Goal: Task Accomplishment & Management: Complete application form

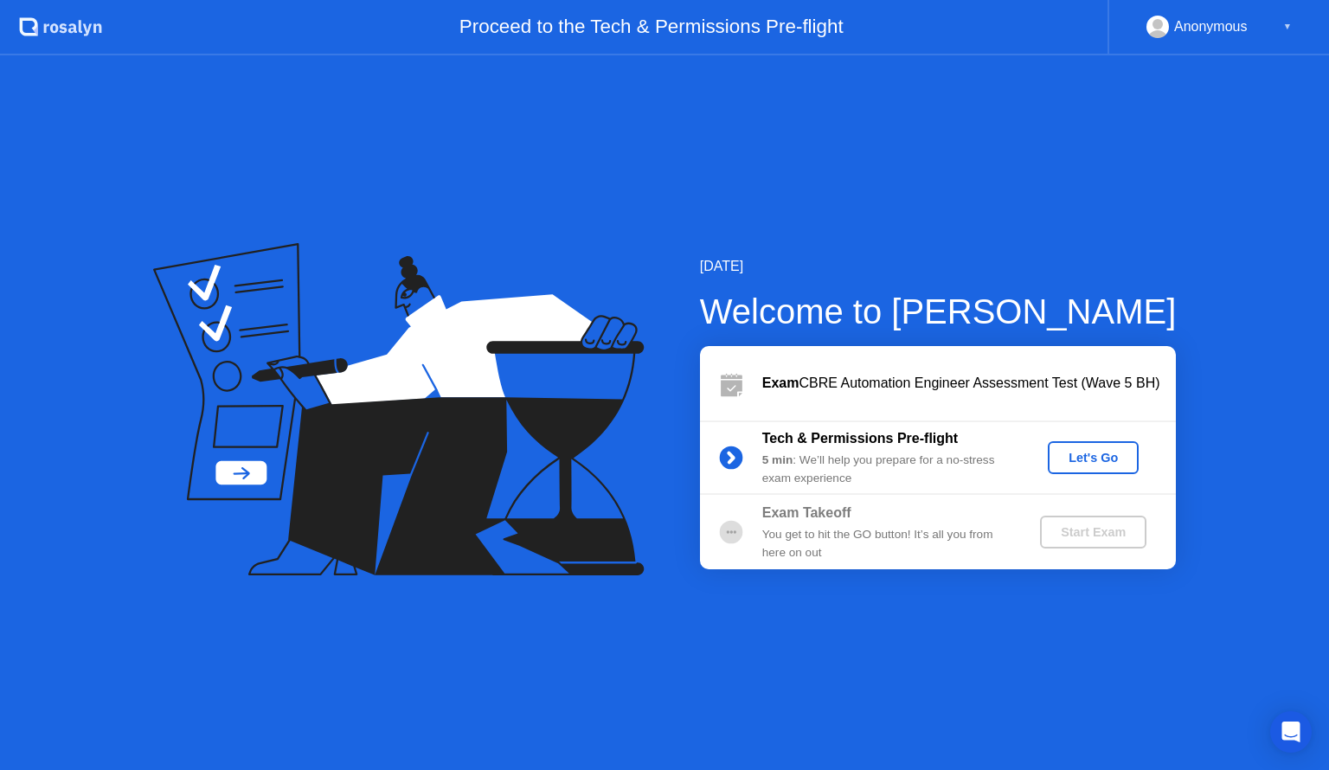
click at [1095, 447] on button "Let's Go" at bounding box center [1093, 457] width 91 height 33
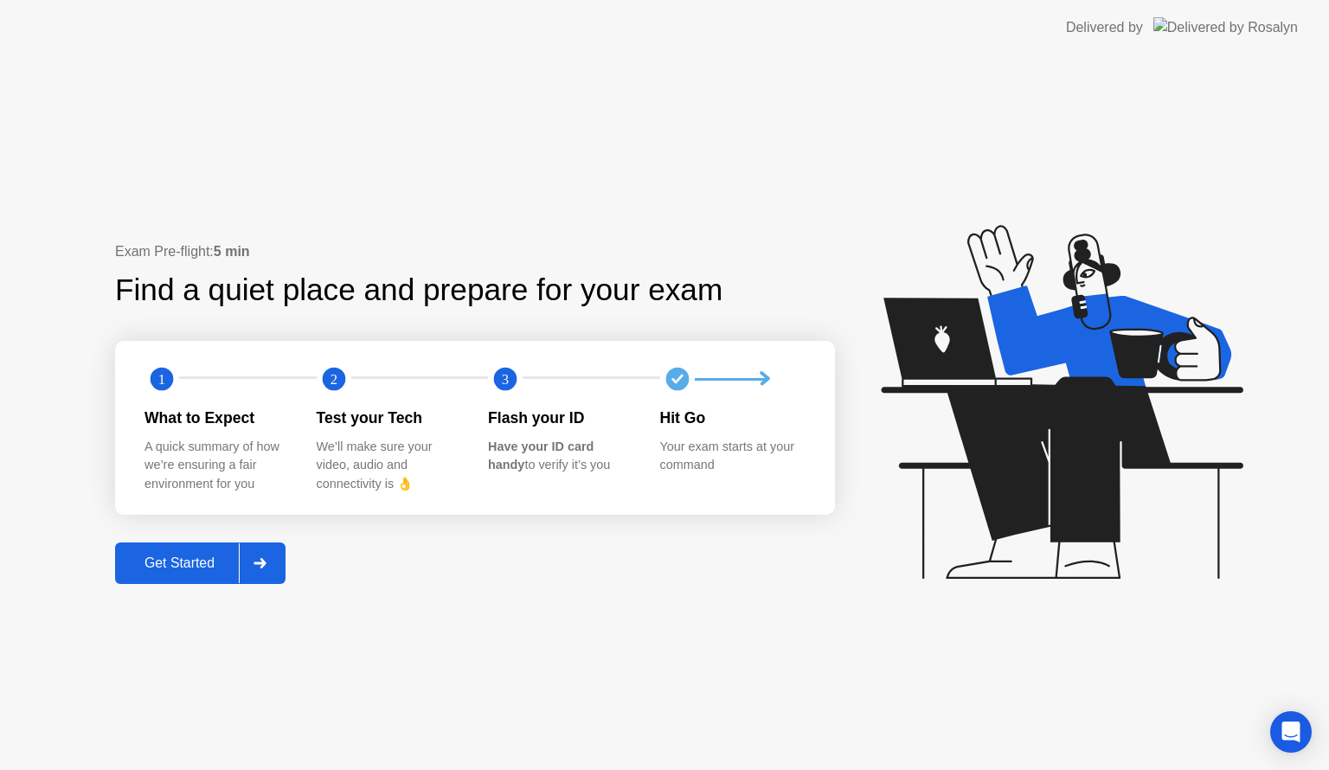
click at [232, 568] on div "Get Started" at bounding box center [179, 564] width 119 height 16
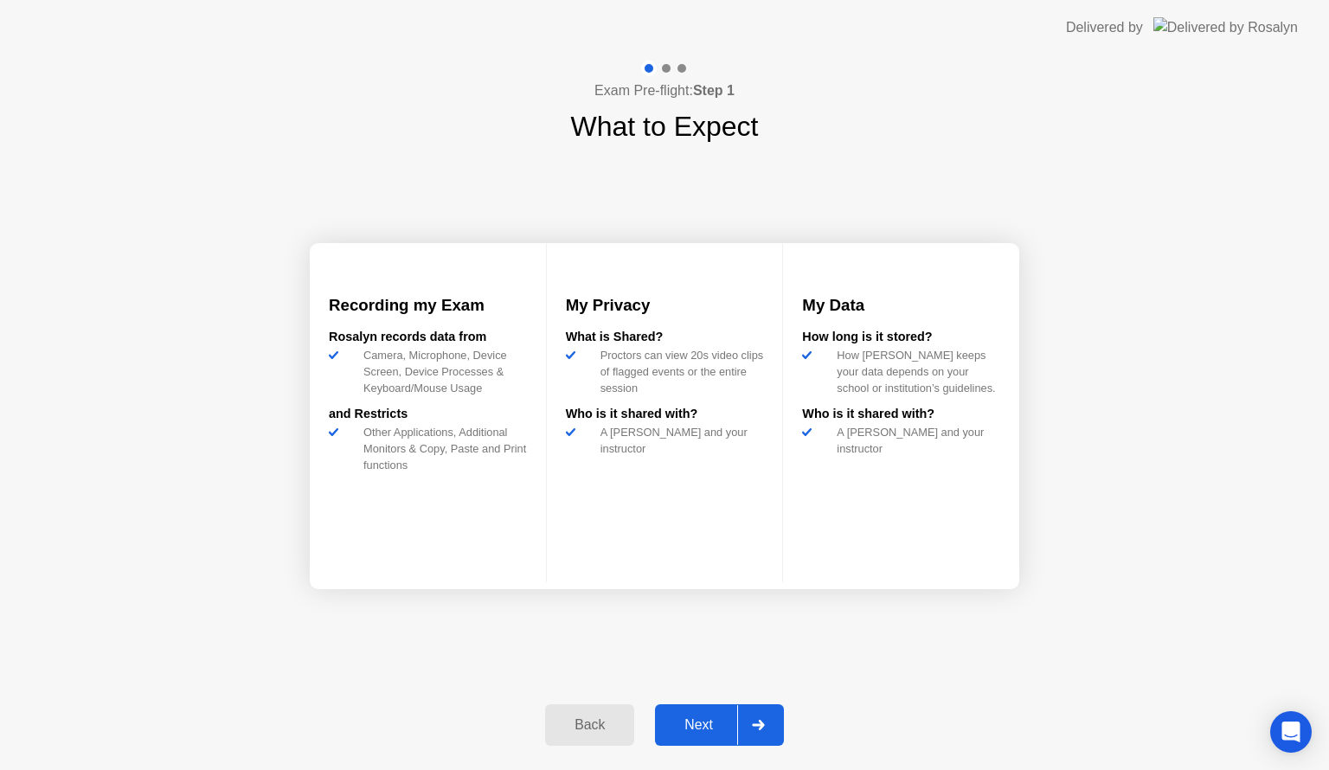
click at [751, 736] on div at bounding box center [758, 725] width 42 height 40
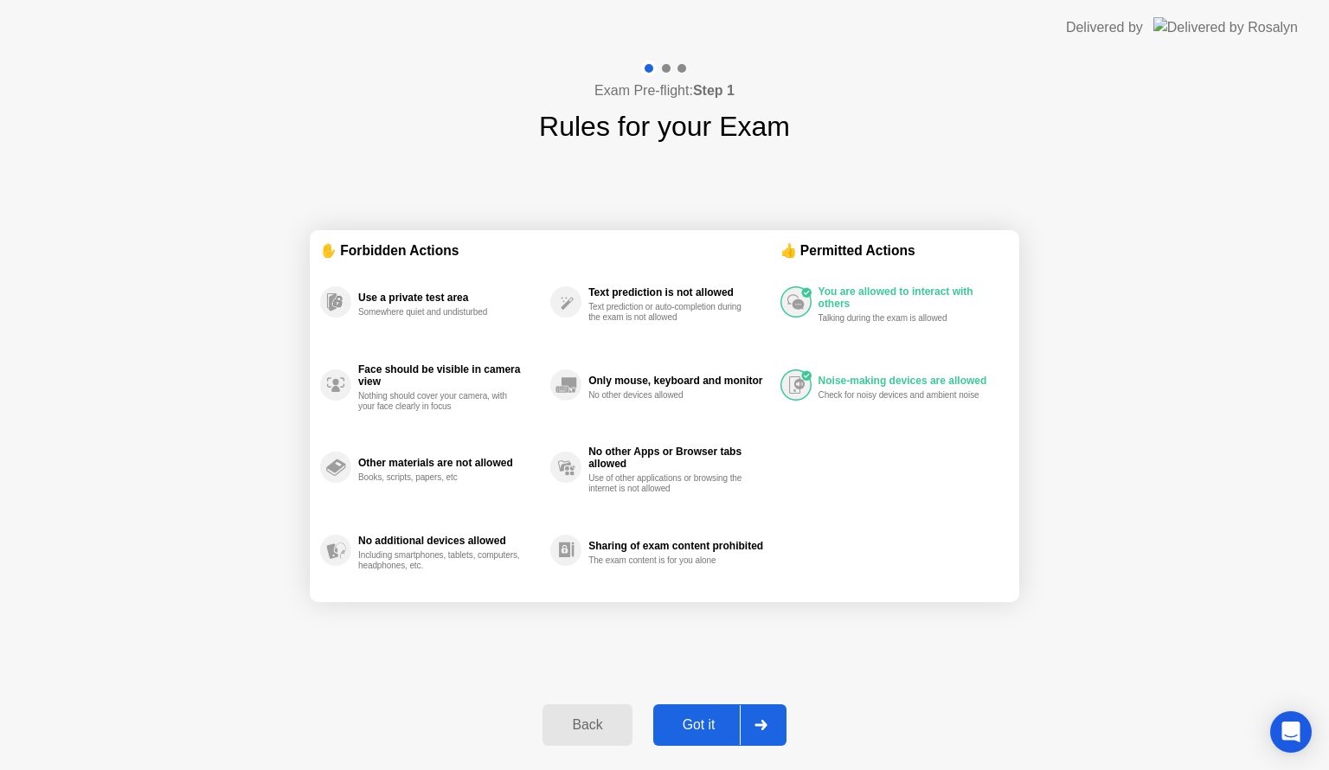
click at [777, 717] on div at bounding box center [761, 725] width 42 height 40
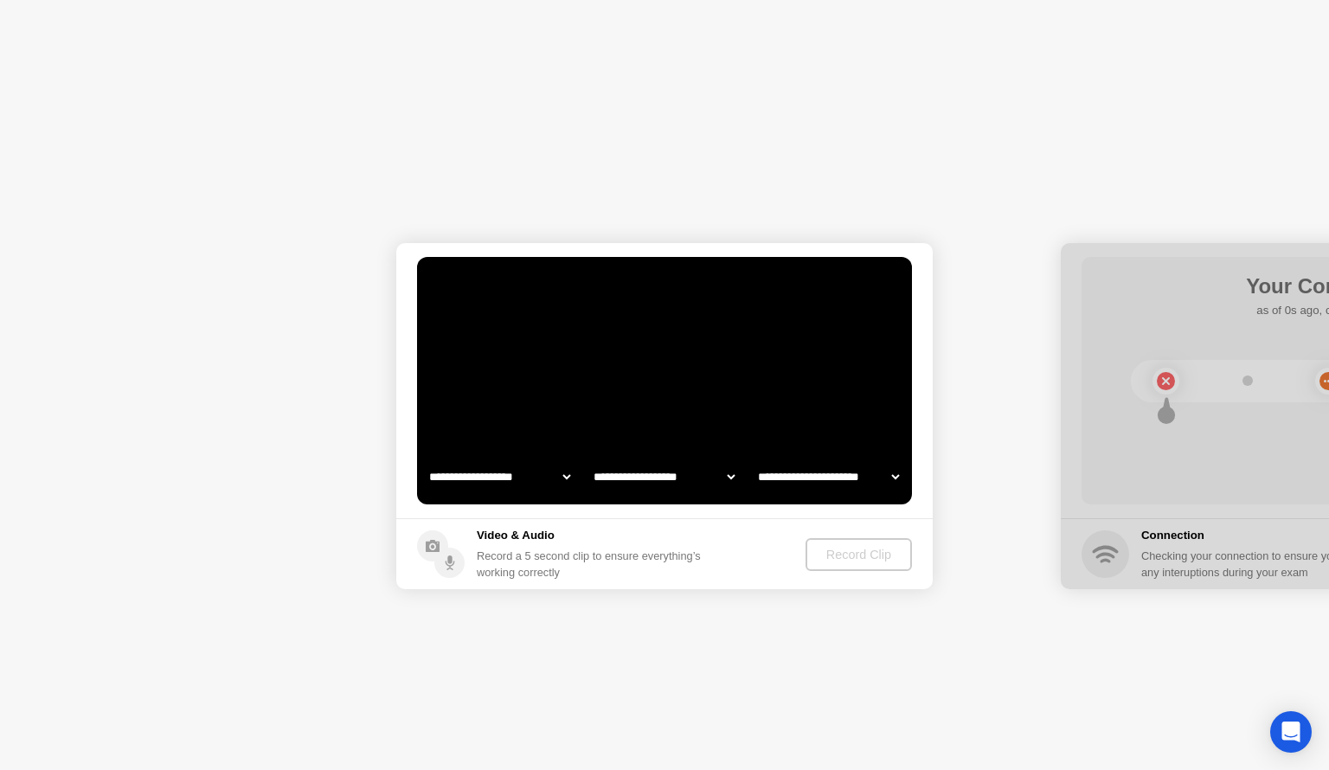
select select "**********"
select select "*******"
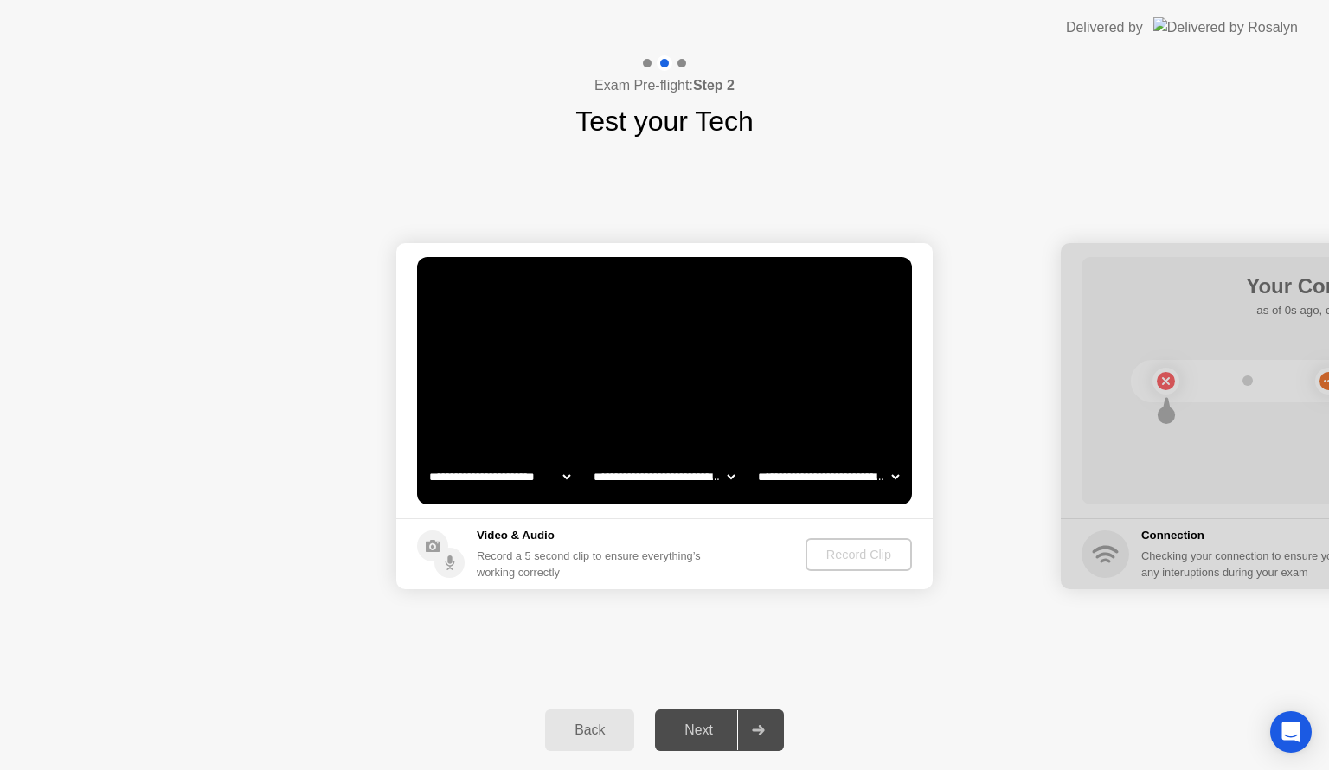
click at [761, 727] on icon at bounding box center [758, 730] width 12 height 10
click at [823, 542] on button "Record Clip" at bounding box center [859, 554] width 105 height 33
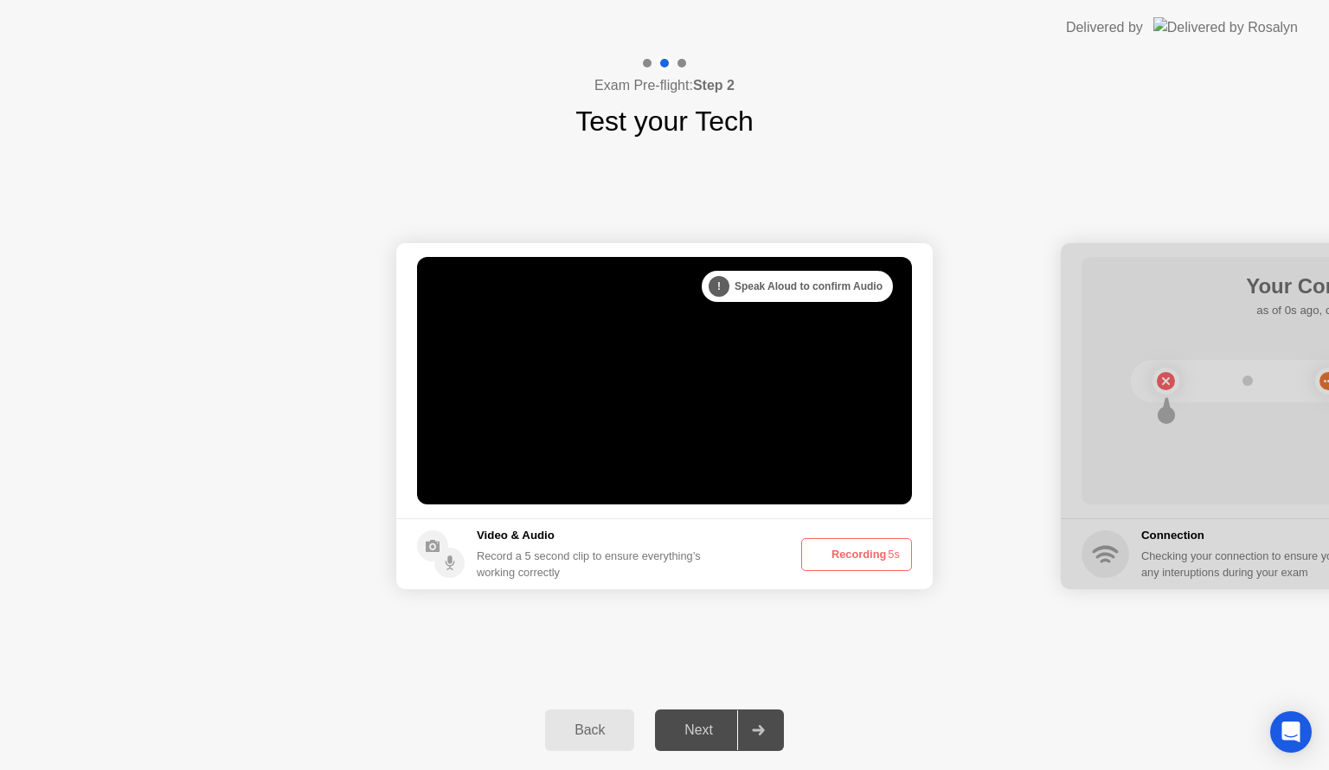
click at [750, 731] on div at bounding box center [758, 731] width 42 height 40
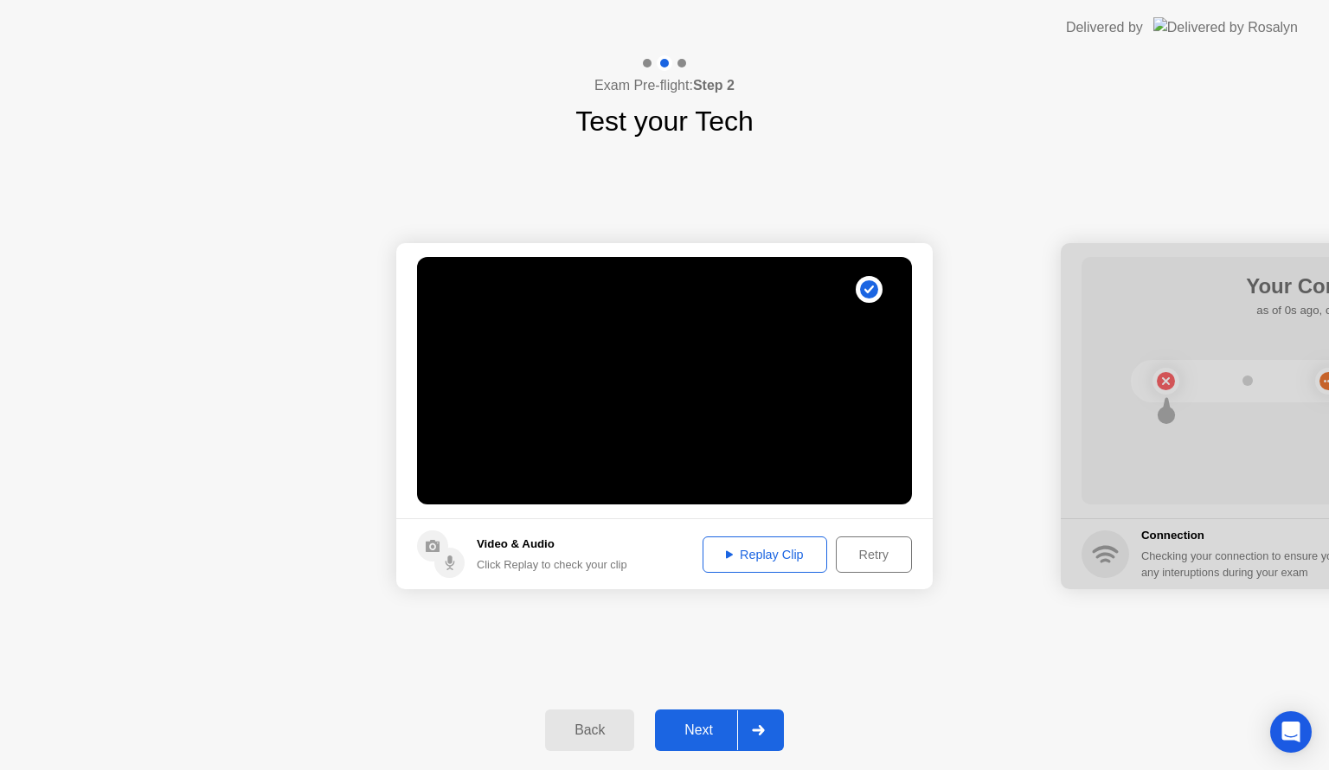
click at [765, 725] on icon at bounding box center [758, 730] width 13 height 10
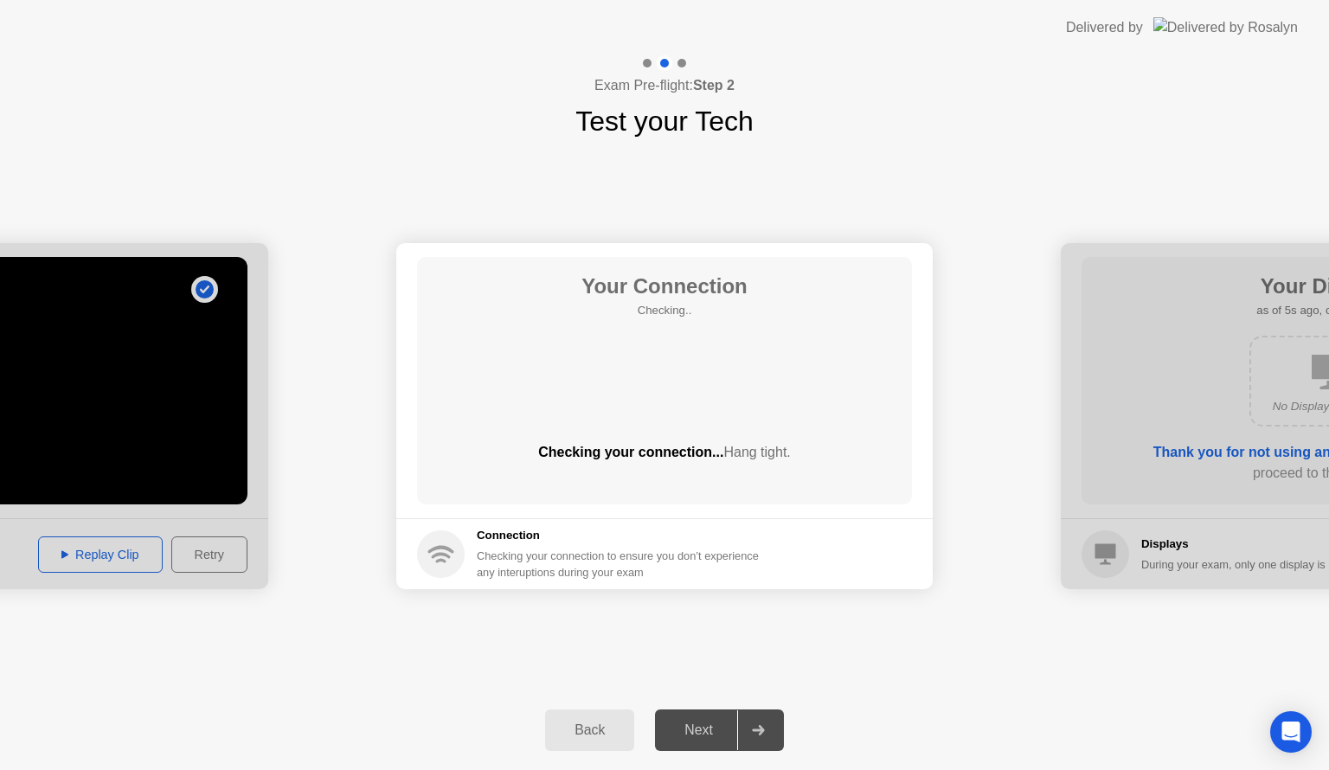
click at [755, 373] on div "Your Connection Checking.. Checking your connection... Hang tight." at bounding box center [664, 381] width 495 height 248
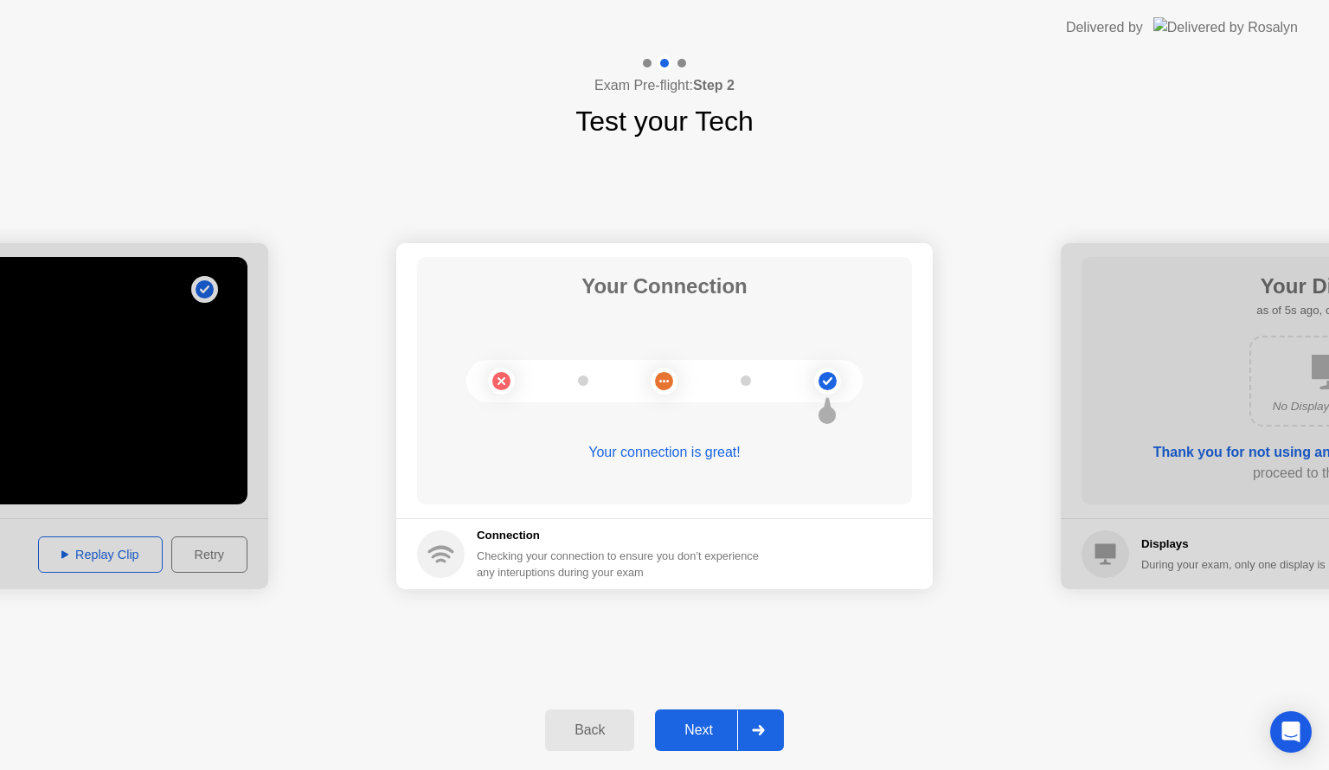
click at [759, 726] on icon at bounding box center [758, 730] width 13 height 10
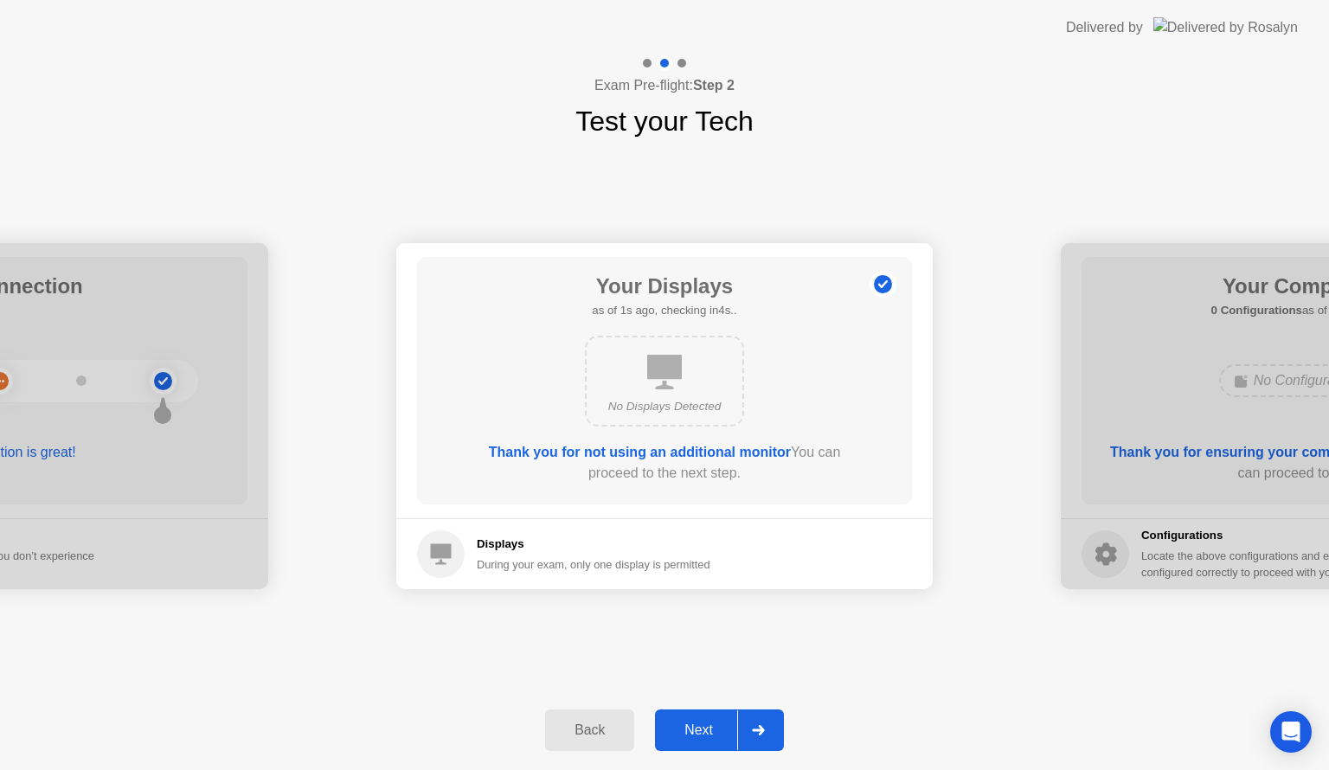
click at [754, 731] on icon at bounding box center [758, 730] width 13 height 10
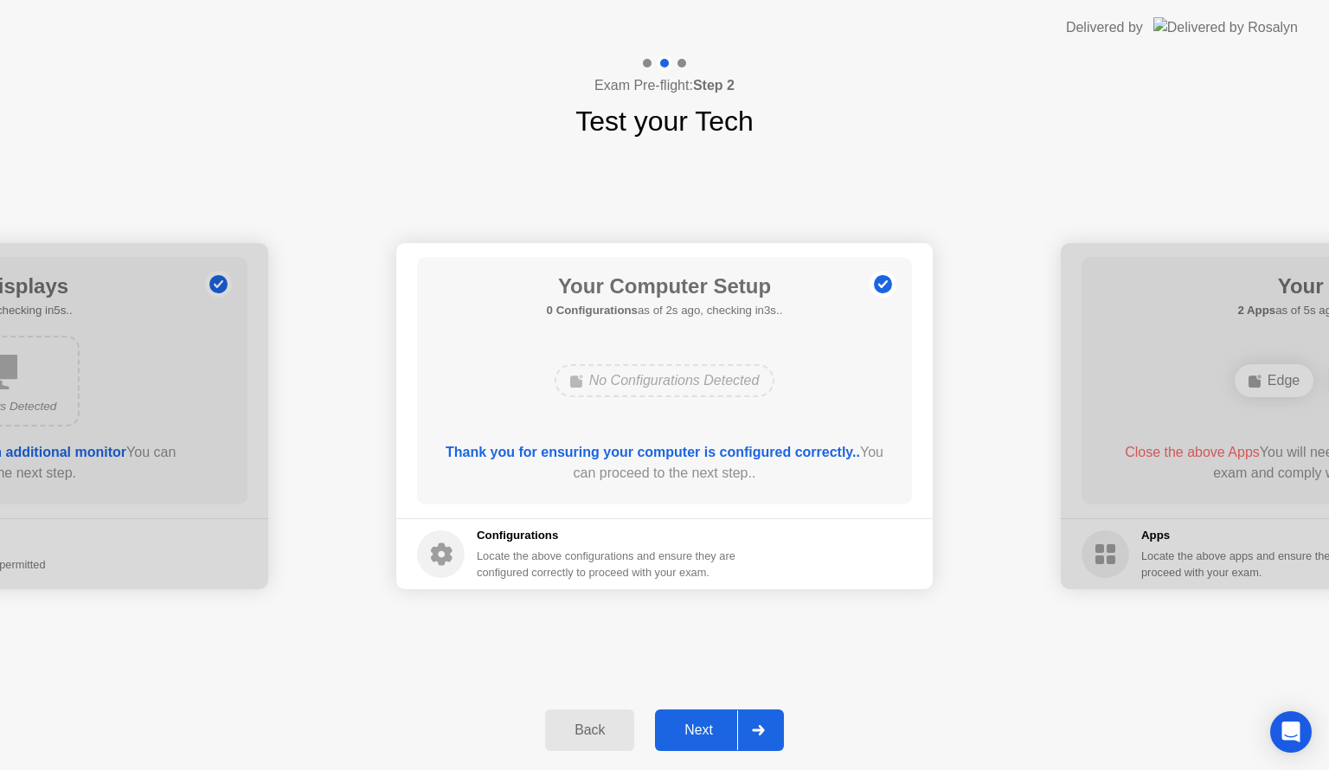
click at [754, 731] on icon at bounding box center [758, 730] width 13 height 10
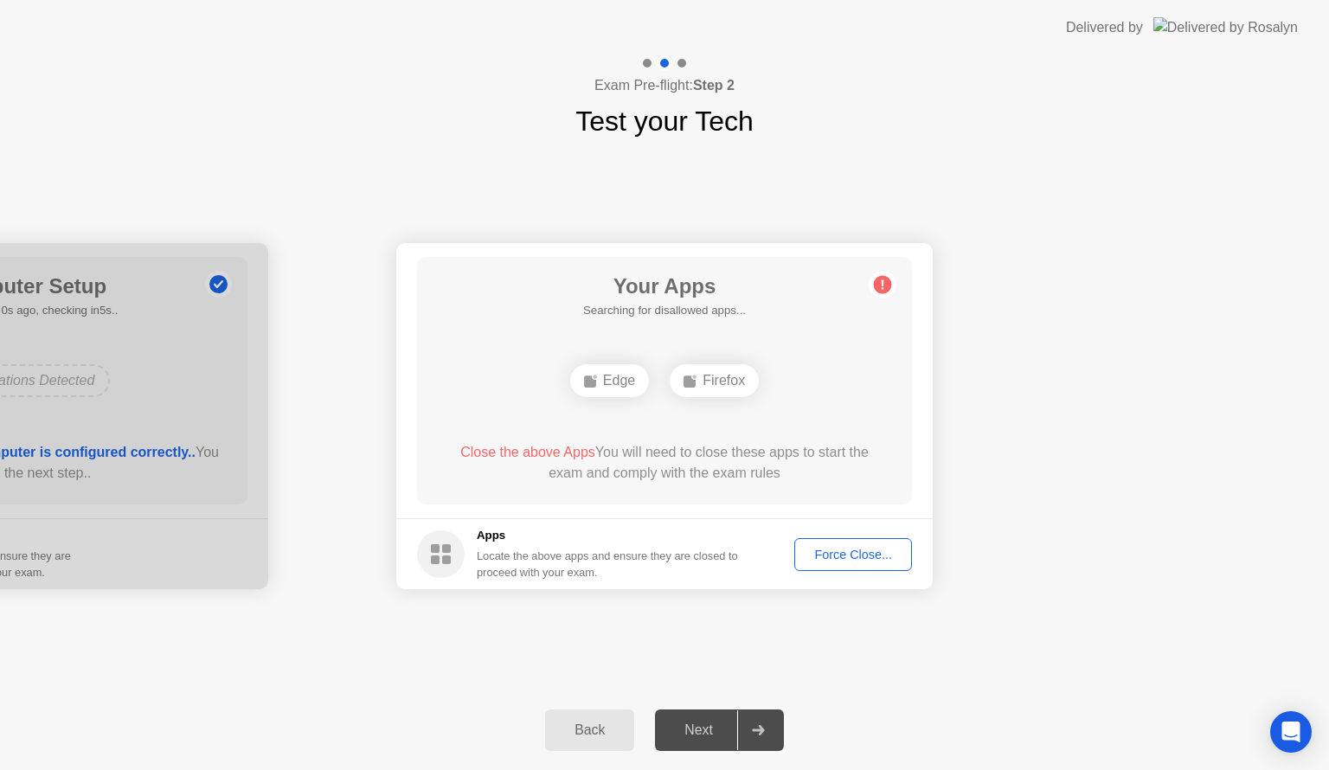
click at [754, 731] on icon at bounding box center [758, 730] width 13 height 10
click at [844, 538] on button "Force Close..." at bounding box center [853, 554] width 118 height 33
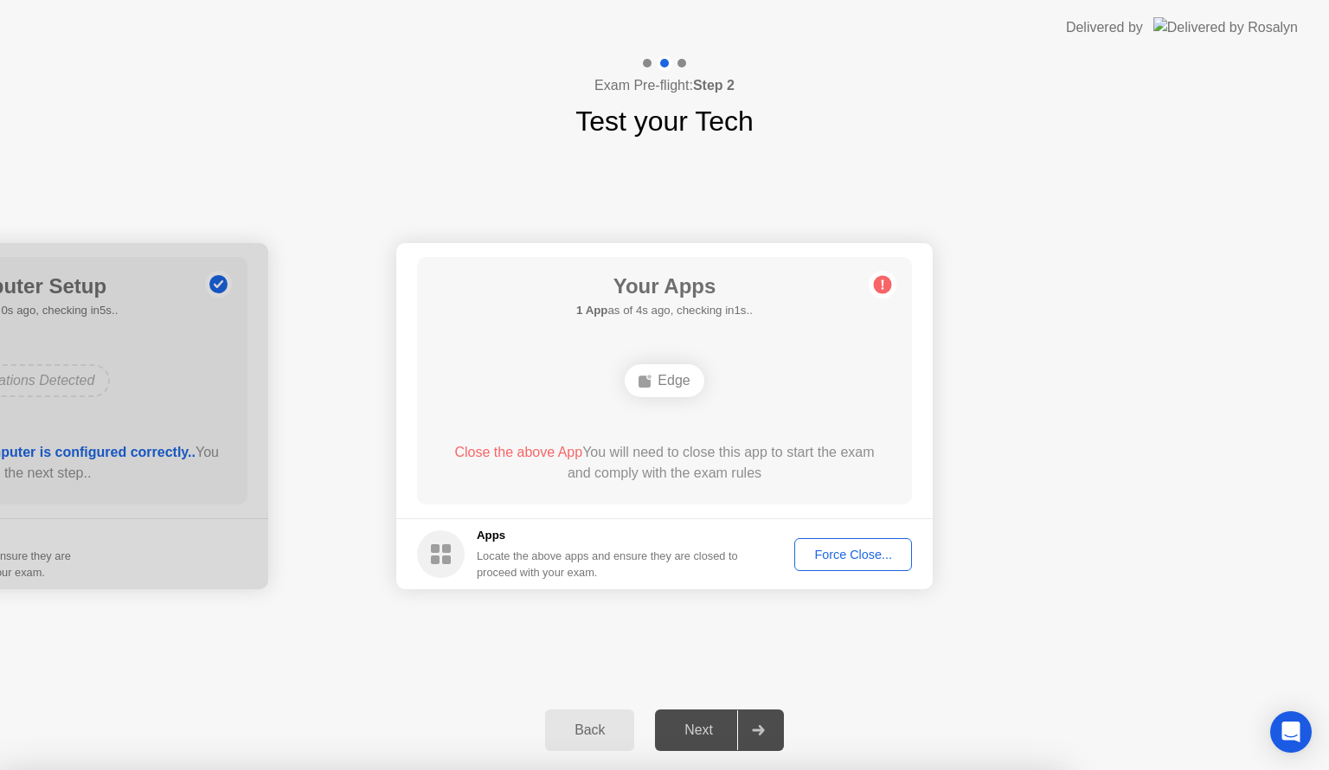
click at [762, 729] on icon at bounding box center [758, 730] width 12 height 10
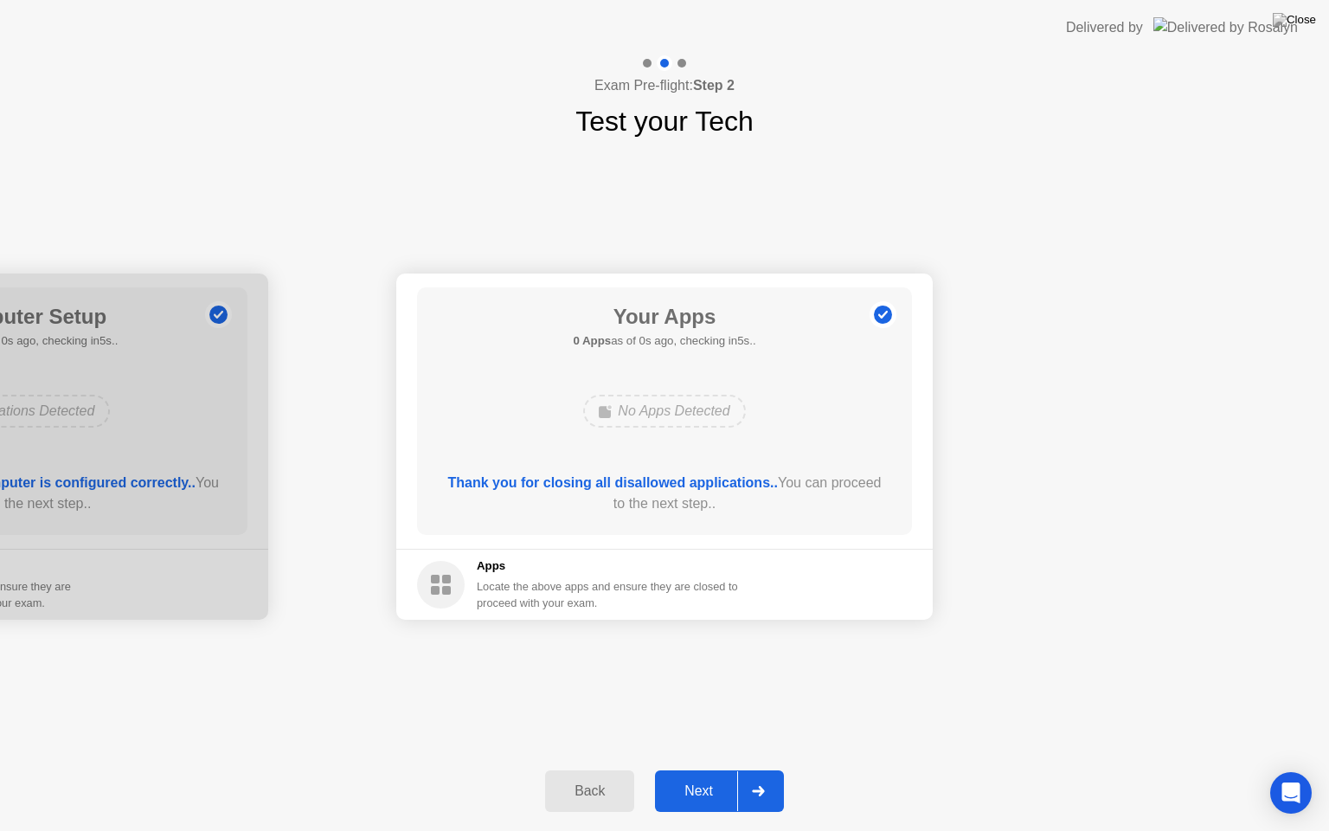
click at [755, 769] on div at bounding box center [758, 791] width 42 height 40
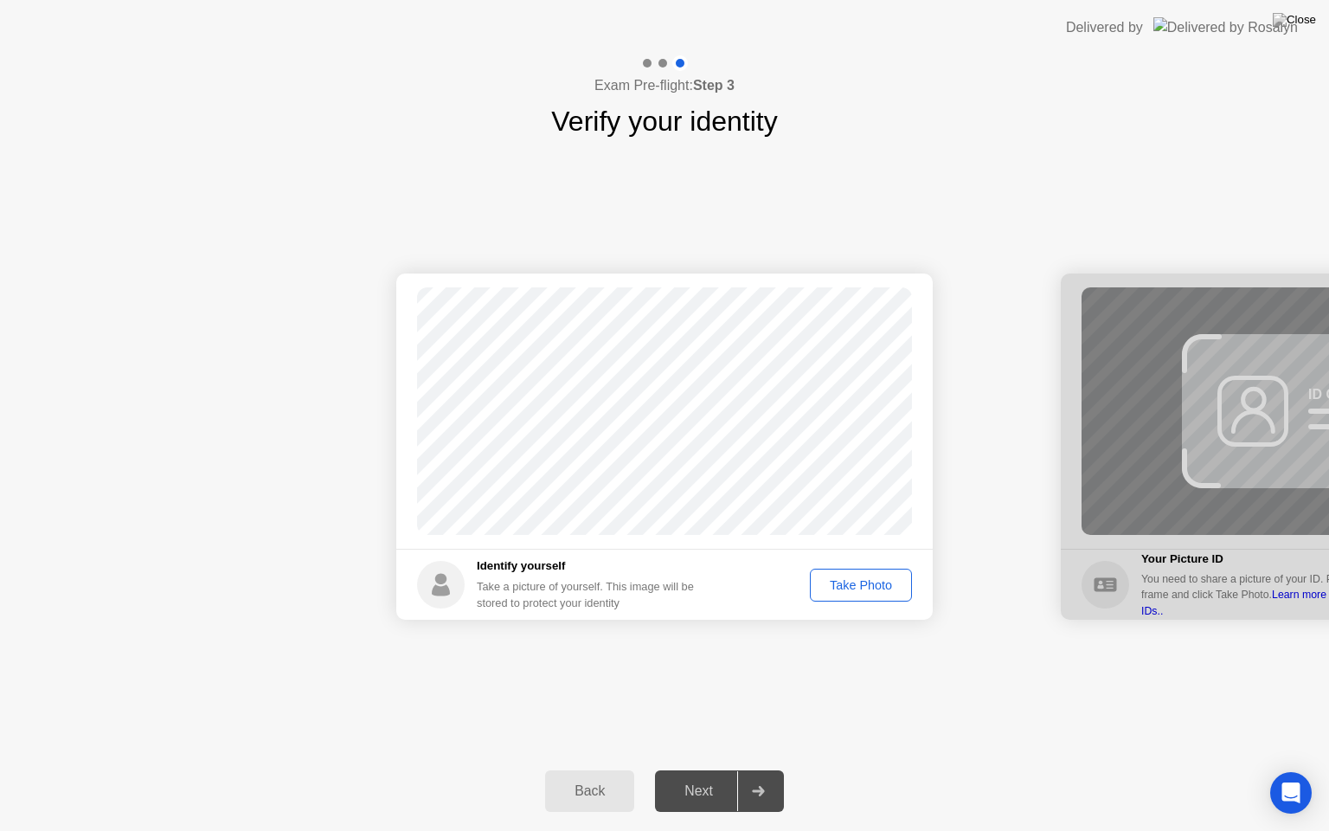
click at [863, 569] on button "Take Photo" at bounding box center [861, 585] width 102 height 33
click at [789, 769] on div "Back Next" at bounding box center [664, 791] width 1329 height 80
click at [762, 769] on icon at bounding box center [758, 791] width 12 height 10
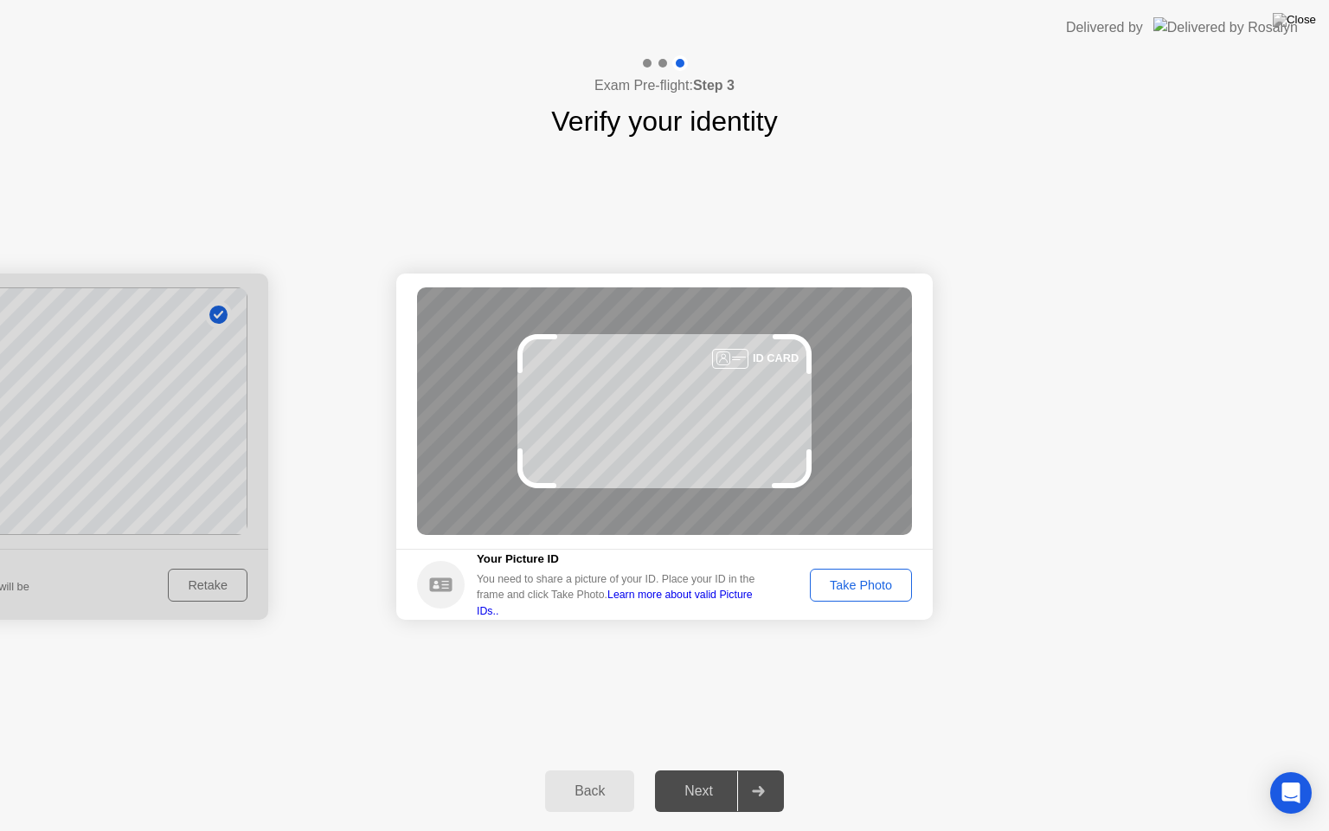
click at [845, 582] on div "Take Photo" at bounding box center [861, 585] width 90 height 14
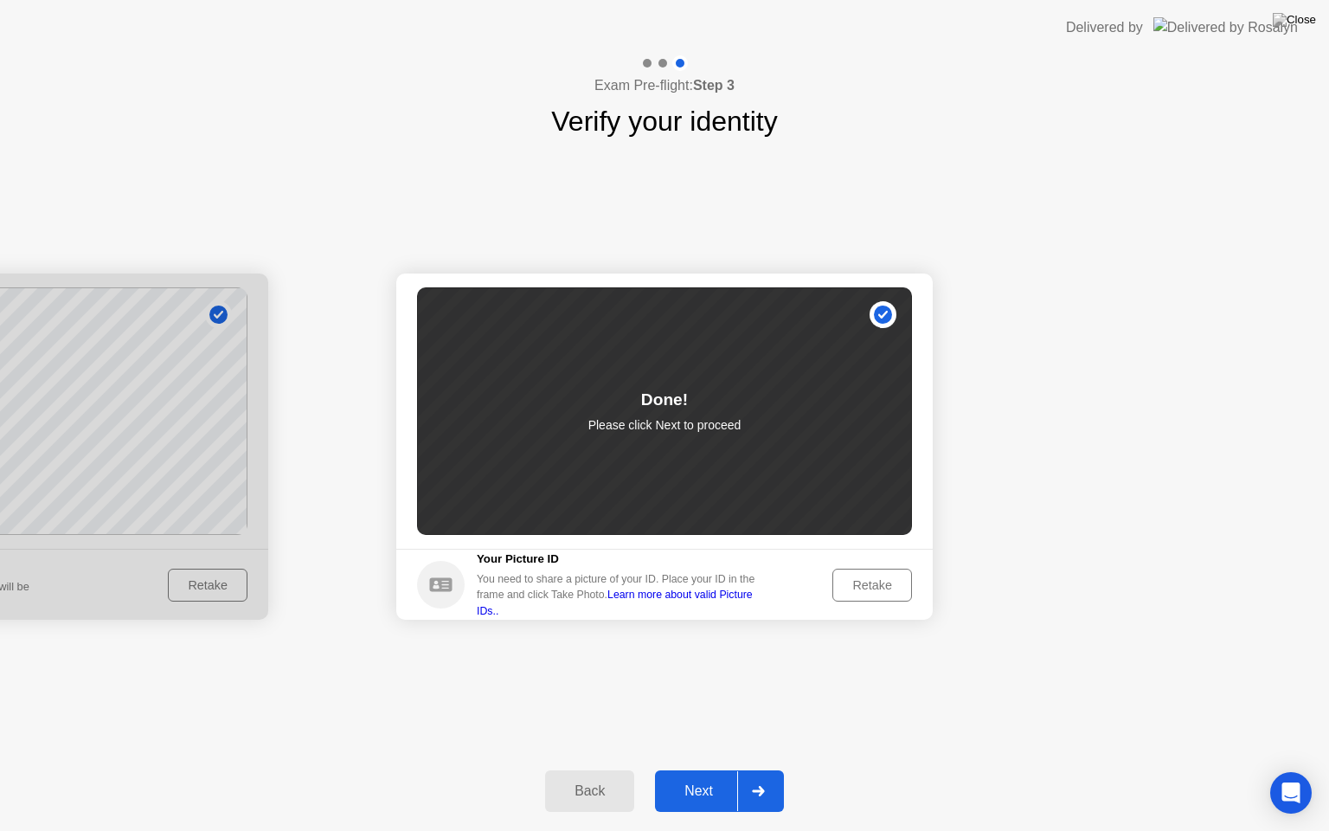
click at [758, 769] on icon at bounding box center [758, 791] width 13 height 10
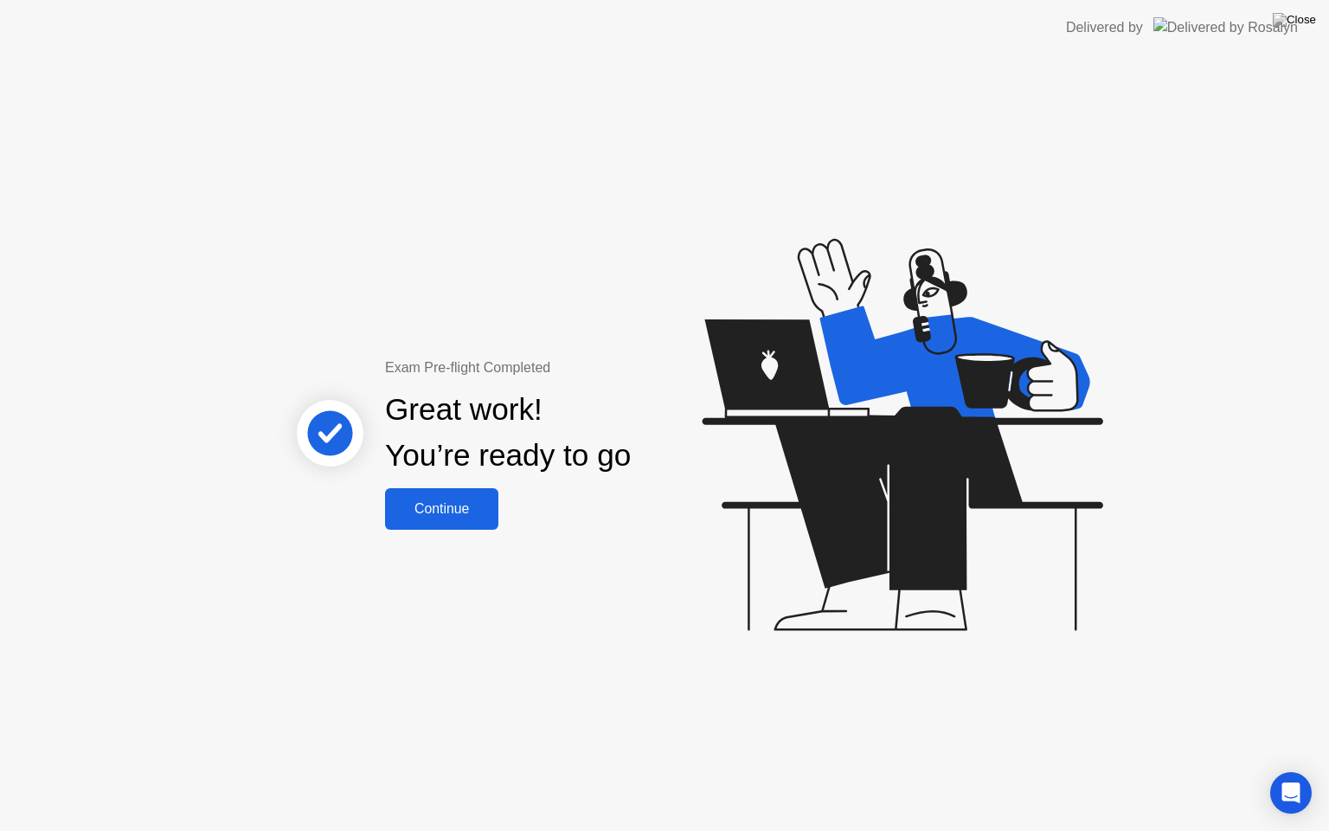
click at [464, 522] on button "Continue" at bounding box center [441, 509] width 113 height 42
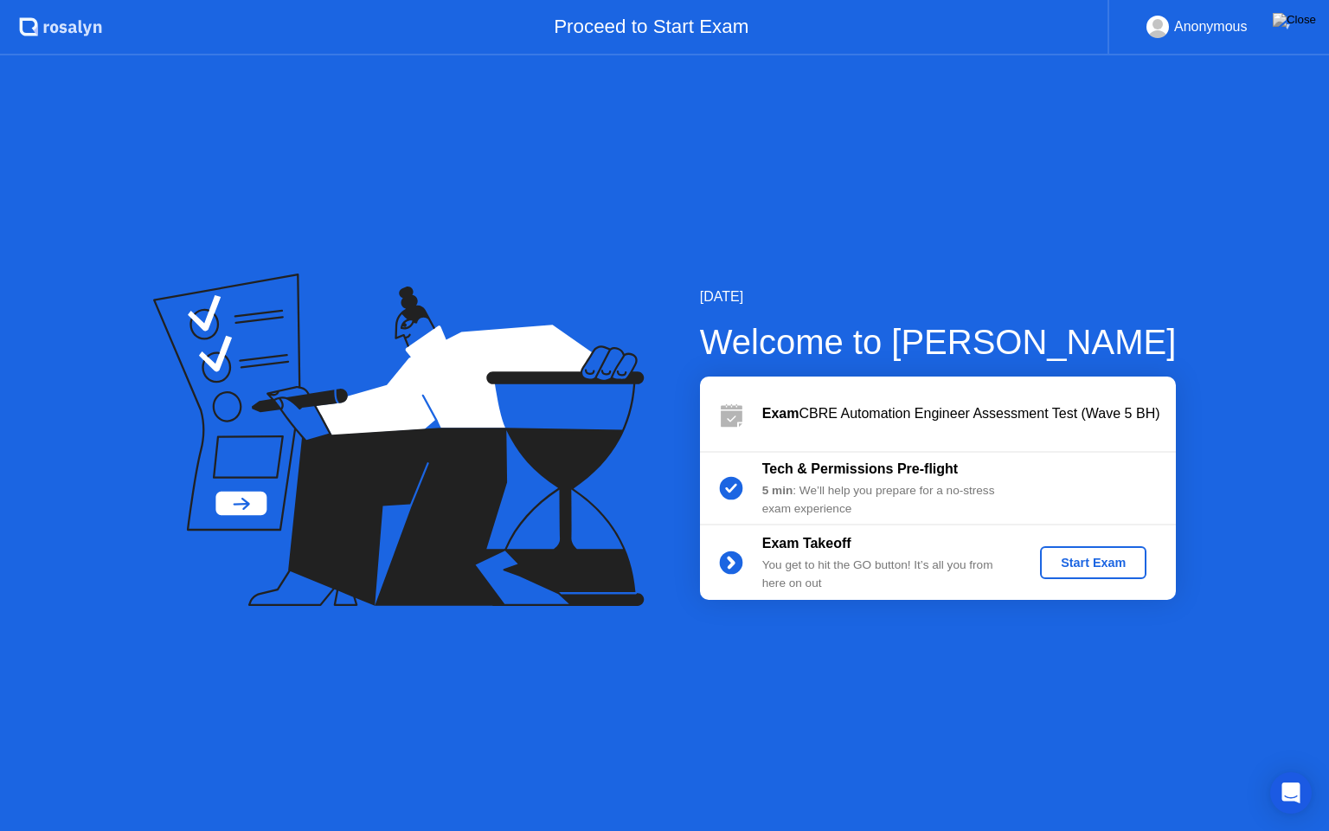
click at [1094, 563] on div "Start Exam" at bounding box center [1093, 563] width 93 height 14
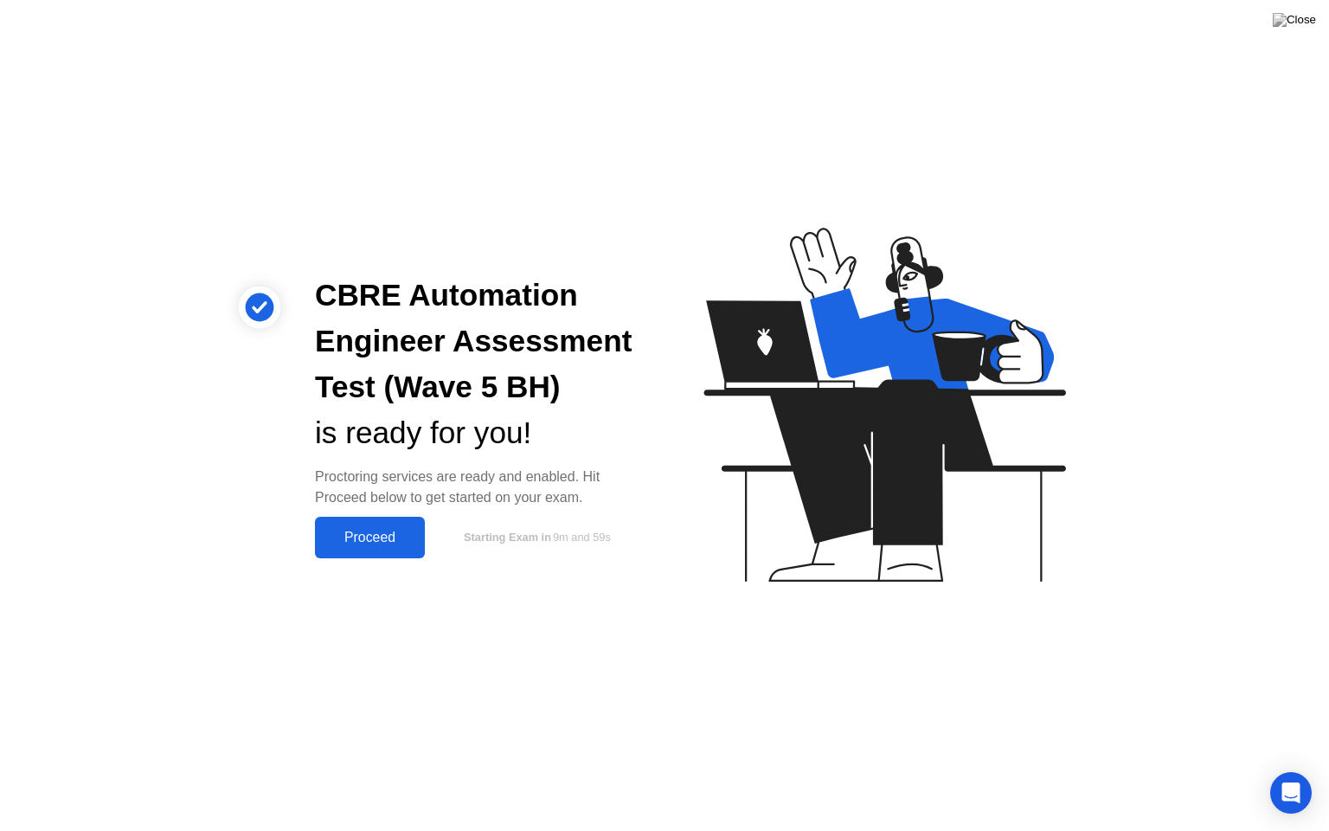
click at [357, 524] on button "Proceed" at bounding box center [370, 538] width 110 height 42
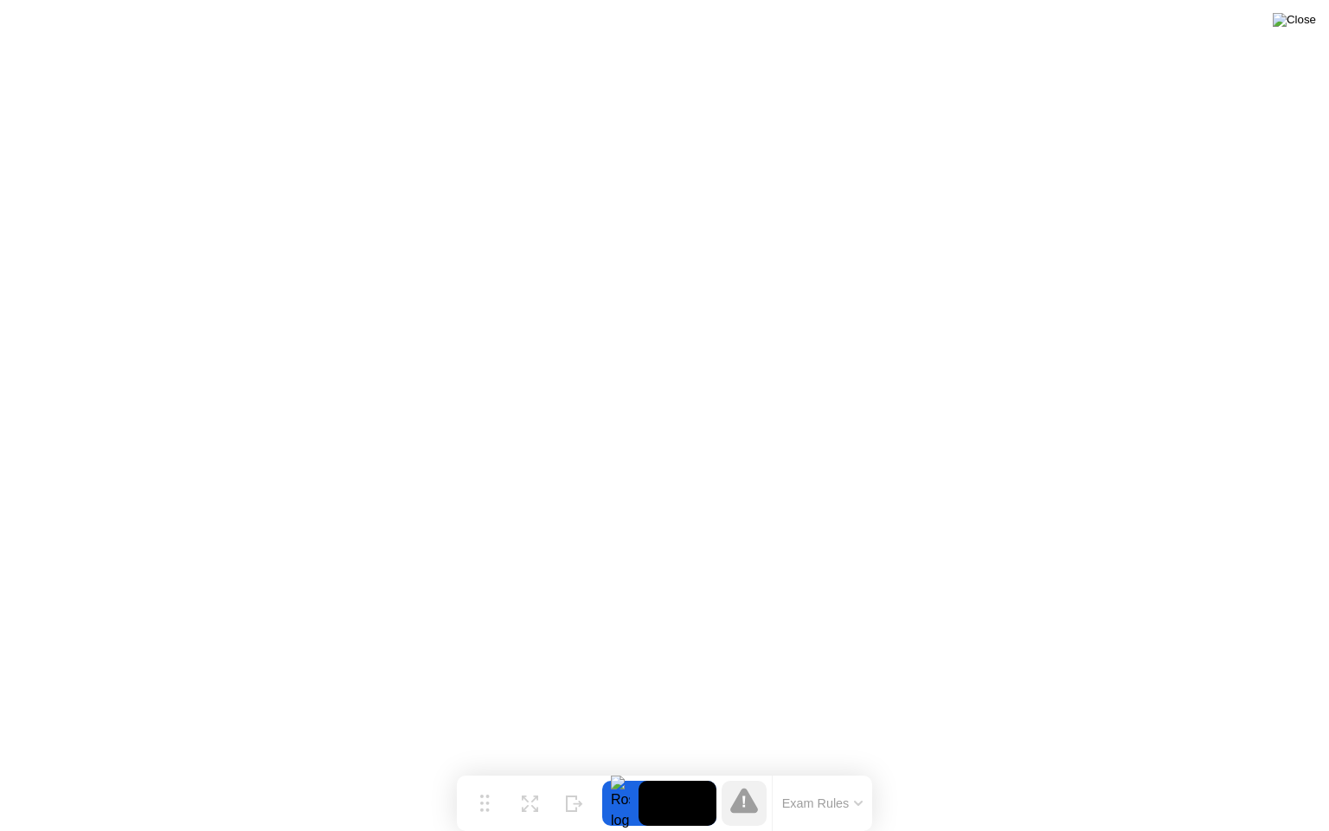
click at [1310, 17] on img at bounding box center [1294, 20] width 43 height 14
